Goal: Task Accomplishment & Management: Complete application form

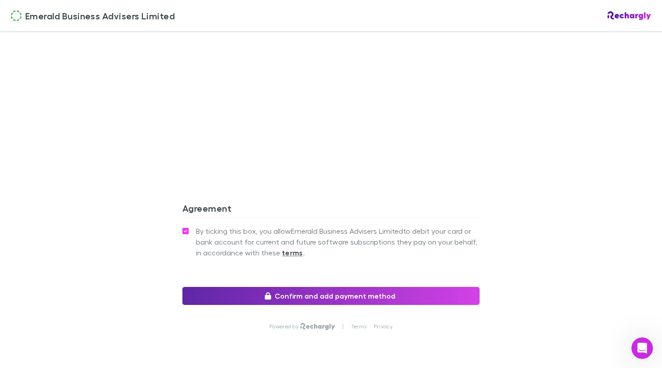
scroll to position [664, 0]
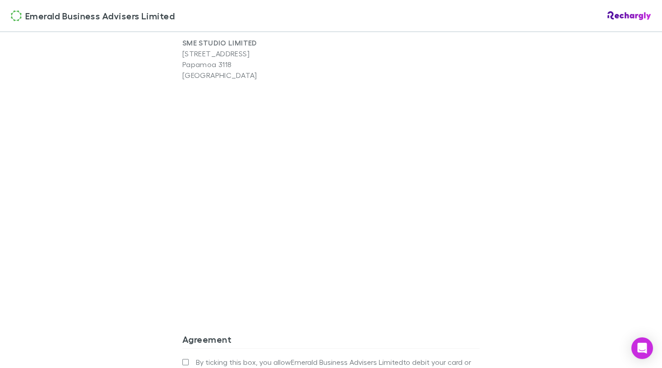
scroll to position [784, 0]
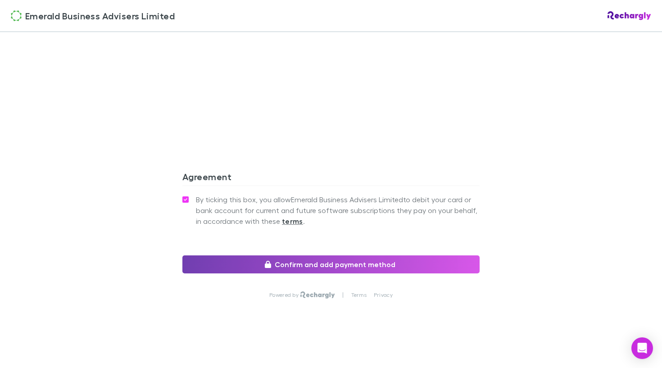
click at [257, 266] on button "Confirm and add payment method" at bounding box center [330, 264] width 297 height 18
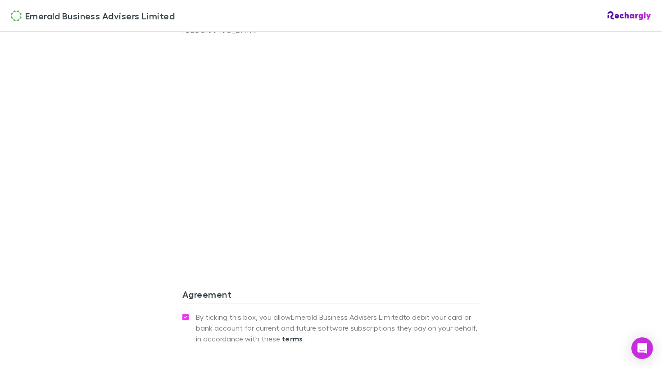
scroll to position [643, 0]
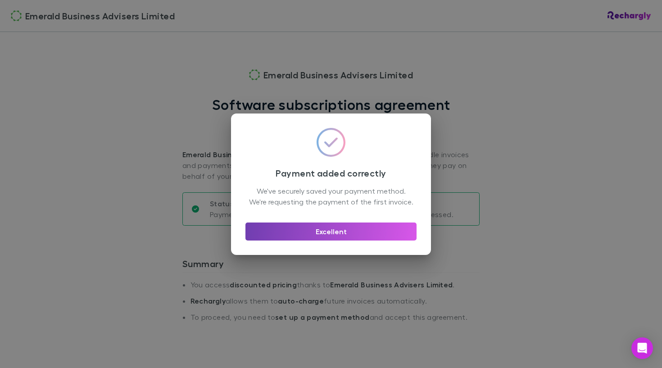
click at [322, 240] on button "Excellent" at bounding box center [330, 231] width 171 height 18
